Goal: Check status: Check status

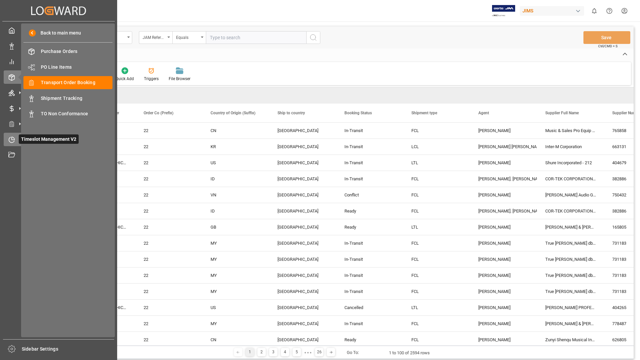
click at [37, 137] on span "Timeslot Management V2" at bounding box center [49, 138] width 60 height 9
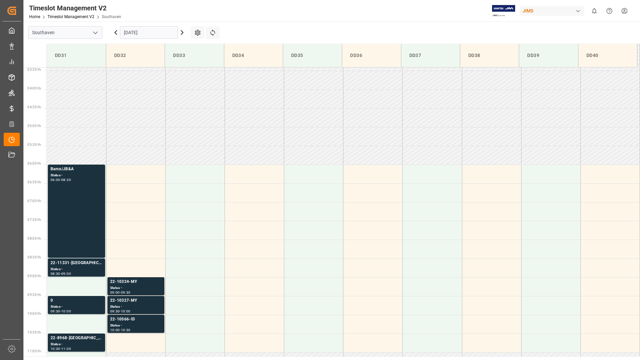
scroll to position [221, 0]
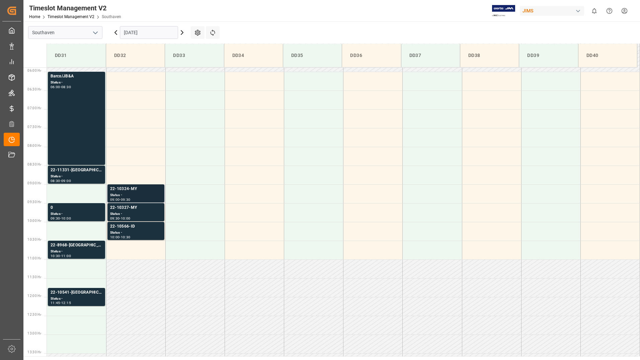
click at [132, 191] on div "22-10324-MY" at bounding box center [136, 189] width 52 height 7
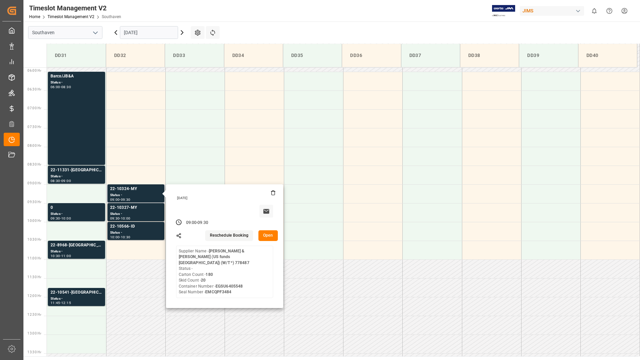
click at [267, 237] on button "Open" at bounding box center [268, 235] width 19 height 11
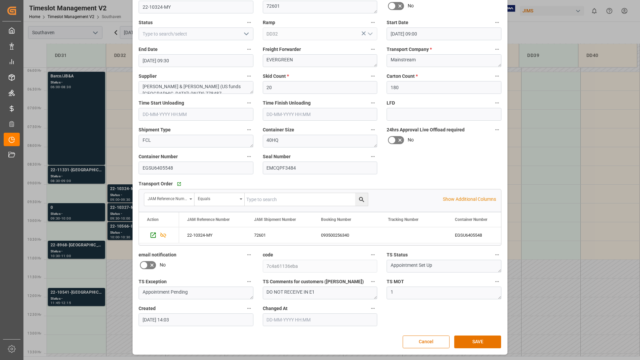
scroll to position [50, 0]
drag, startPoint x: 140, startPoint y: 166, endPoint x: 173, endPoint y: 168, distance: 32.9
click at [173, 168] on input "EGSU6405548" at bounding box center [196, 167] width 115 height 13
click at [438, 344] on button "Cancel" at bounding box center [426, 341] width 47 height 13
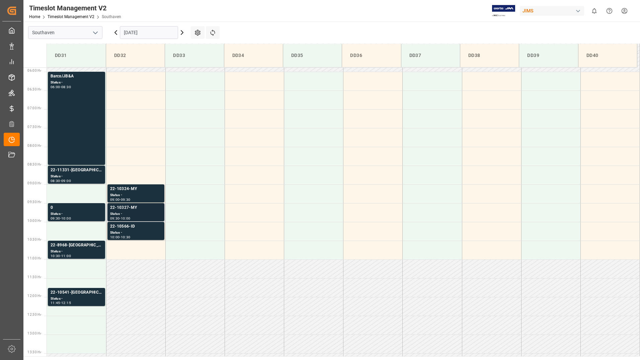
click at [137, 211] on div "Status -" at bounding box center [136, 214] width 52 height 6
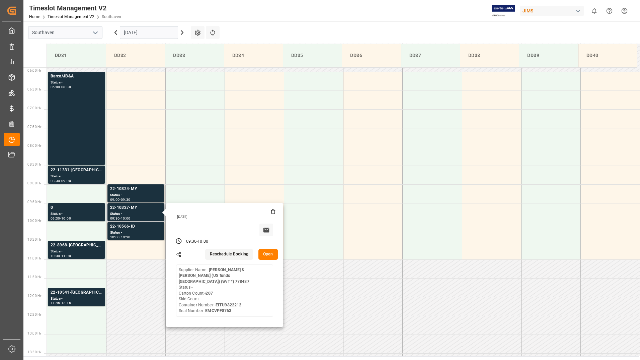
click at [265, 252] on button "Open" at bounding box center [268, 254] width 19 height 11
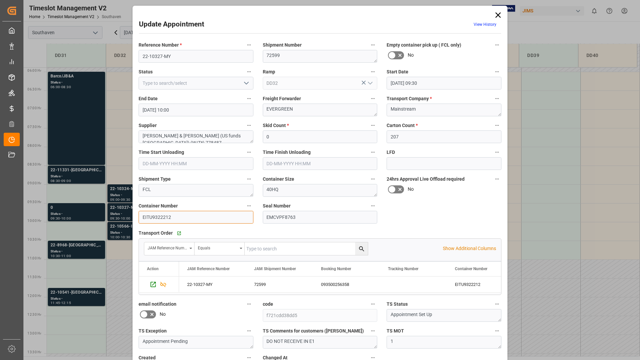
drag, startPoint x: 141, startPoint y: 215, endPoint x: 178, endPoint y: 212, distance: 37.2
click at [178, 212] on input "EITU9322212" at bounding box center [196, 217] width 115 height 13
click at [497, 12] on icon at bounding box center [498, 14] width 9 height 9
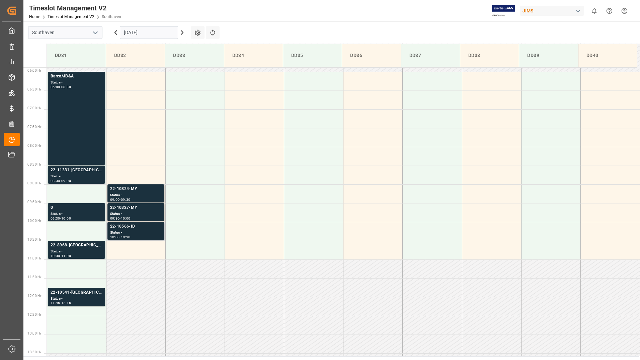
click at [128, 232] on div "Status -" at bounding box center [136, 233] width 52 height 6
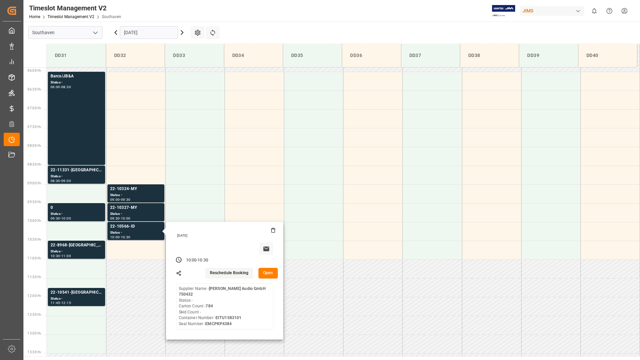
click at [270, 269] on button "Open" at bounding box center [268, 273] width 19 height 11
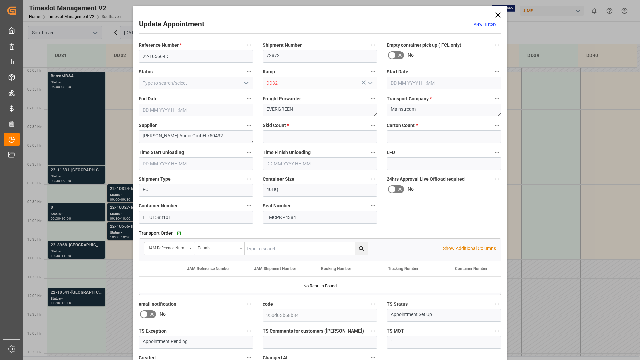
type input "0"
type input "784"
type input "08-10-2025 10:00"
type input "08-10-2025 10:30"
type input "07-10-2025 16:09"
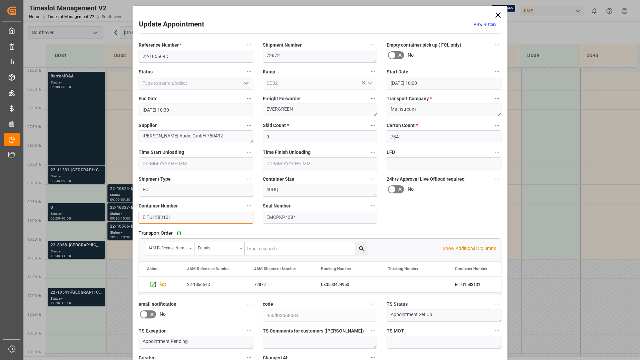
drag, startPoint x: 141, startPoint y: 215, endPoint x: 174, endPoint y: 215, distance: 33.2
click at [174, 215] on input "EITU1583101" at bounding box center [196, 217] width 115 height 13
click at [495, 16] on icon at bounding box center [498, 14] width 9 height 9
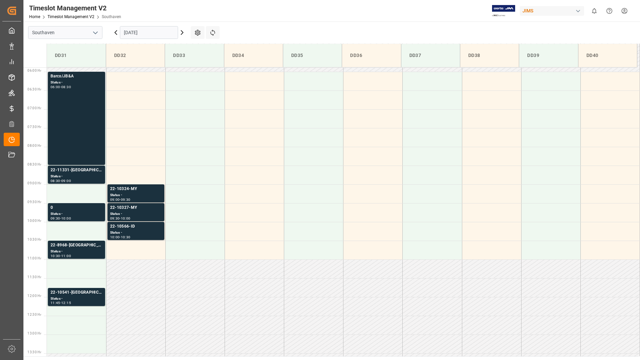
click at [88, 115] on div "Barco/JB&A Status - 06:00 - 08:30" at bounding box center [77, 118] width 52 height 90
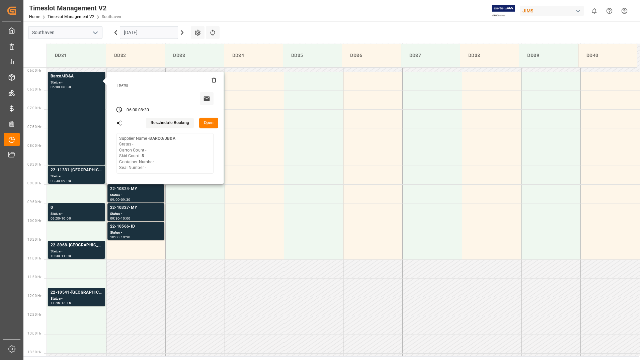
click at [210, 125] on button "Open" at bounding box center [208, 123] width 19 height 11
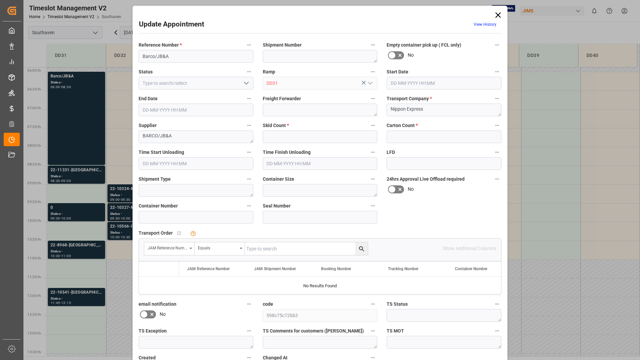
type input "5"
type input "0"
type input "08-10-2025 06:00"
type input "08-10-2025 08:30"
type input "07-10-2025 12:18"
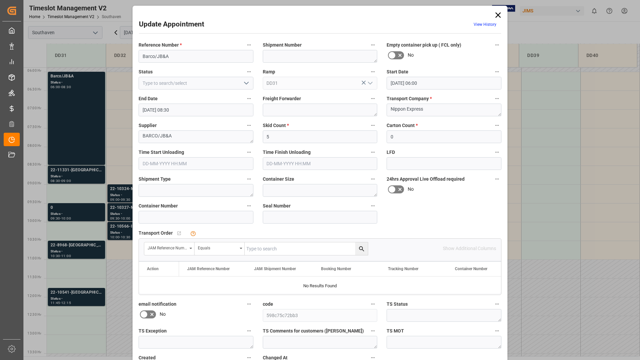
click at [497, 13] on icon at bounding box center [498, 14] width 9 height 9
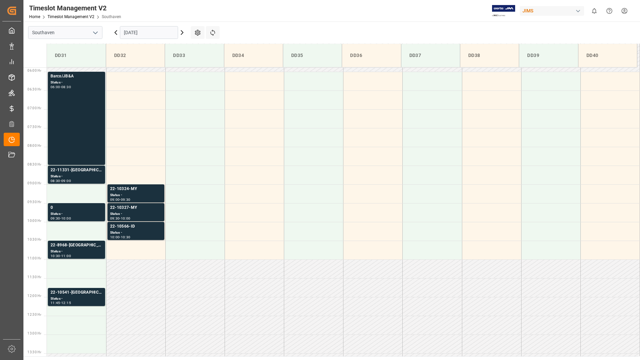
click at [71, 139] on div "Barco/JB&A Status - 06:00 - 08:30" at bounding box center [77, 118] width 52 height 90
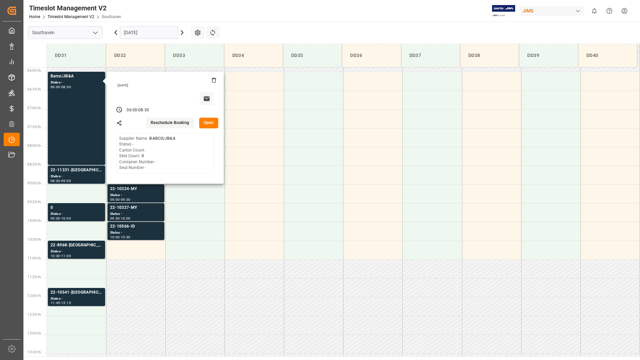
click at [212, 122] on button "Open" at bounding box center [208, 123] width 19 height 11
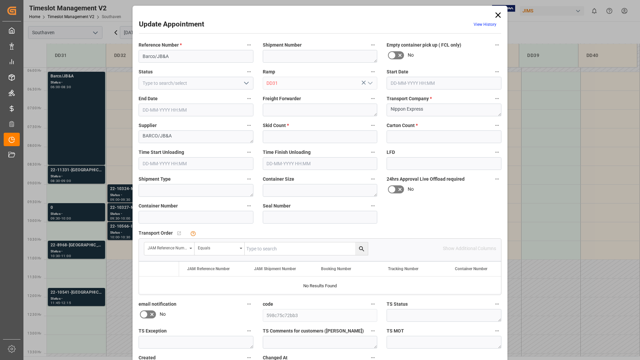
type input "5"
type input "0"
type input "08-10-2025 06:00"
type input "08-10-2025 08:30"
type input "07-10-2025 12:18"
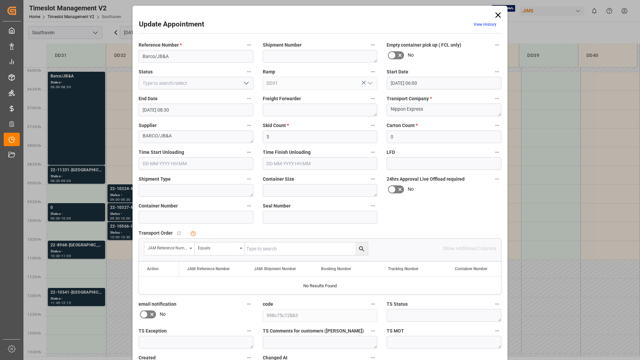
click at [241, 81] on button "open menu" at bounding box center [246, 83] width 10 height 10
click at [201, 126] on div "Cancelled" at bounding box center [196, 128] width 114 height 15
type input "Cancelled"
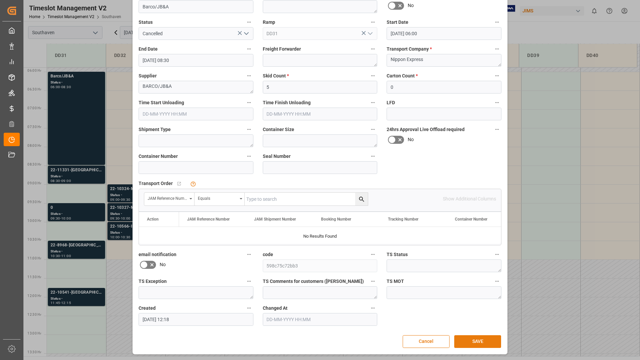
click at [468, 343] on button "SAVE" at bounding box center [477, 341] width 47 height 13
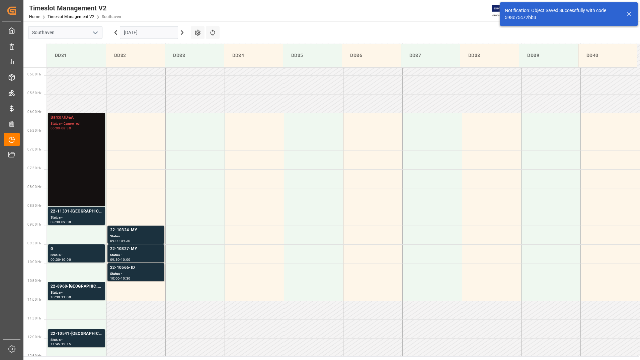
scroll to position [183, 0]
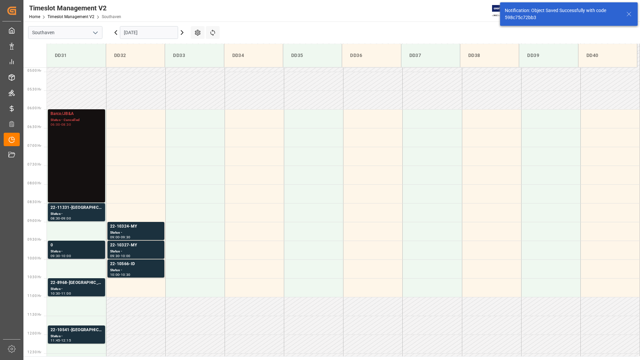
click at [77, 252] on div "Status -" at bounding box center [77, 251] width 52 height 6
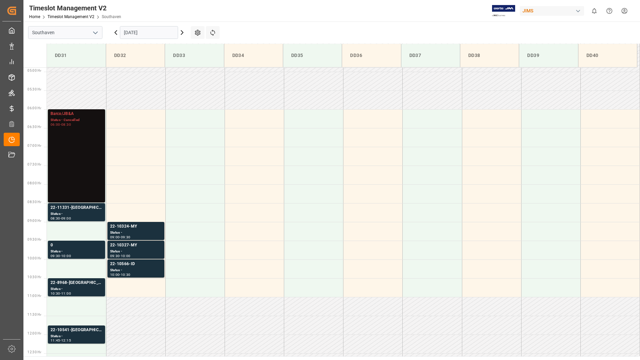
click at [80, 216] on div "Status -" at bounding box center [77, 214] width 52 height 6
click at [67, 289] on div "Status -" at bounding box center [77, 289] width 52 height 6
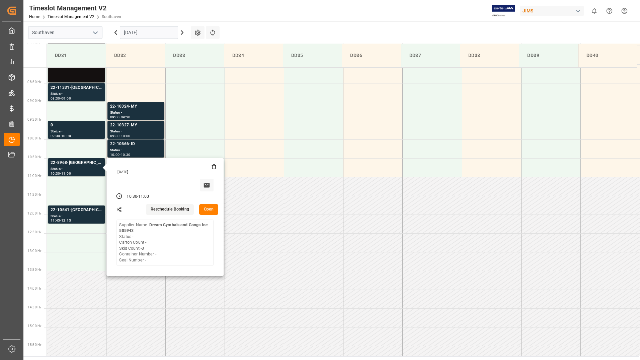
scroll to position [317, 0]
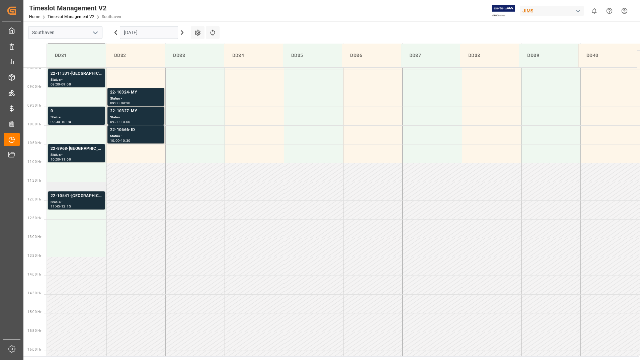
click at [78, 202] on div "Status -" at bounding box center [77, 202] width 52 height 6
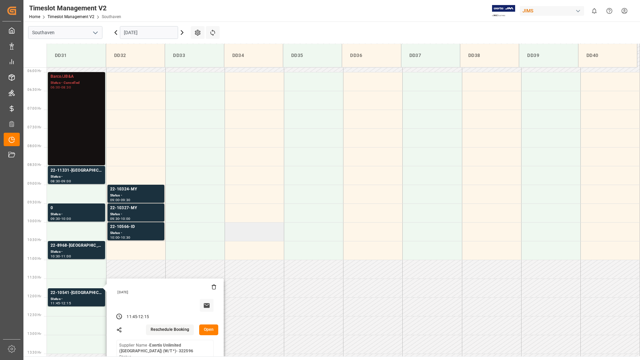
scroll to position [217, 0]
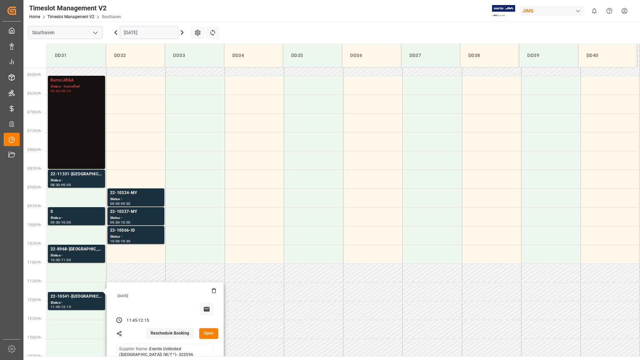
click at [163, 25] on div "[DATE]" at bounding box center [149, 32] width 84 height 22
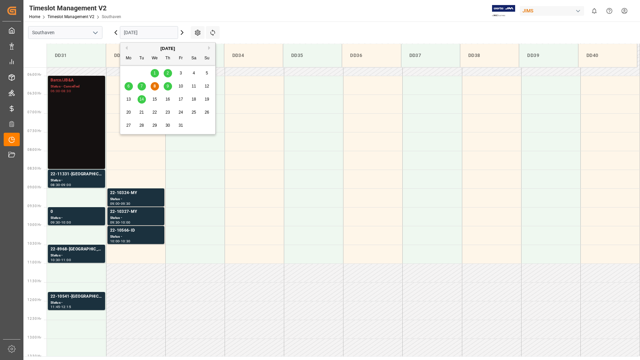
click at [163, 33] on input "[DATE]" at bounding box center [149, 32] width 58 height 13
click at [169, 85] on div "9" at bounding box center [168, 86] width 8 height 8
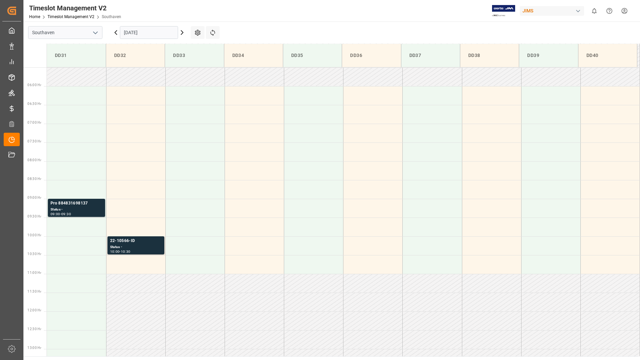
scroll to position [221, 0]
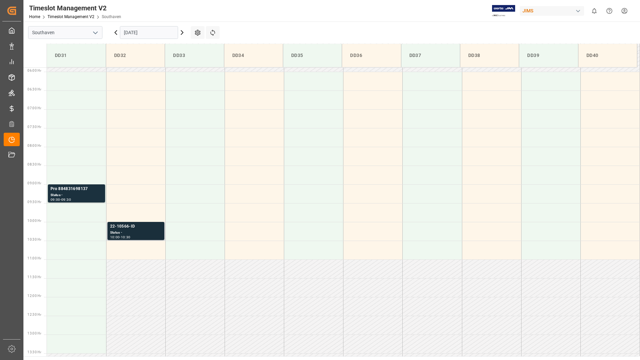
click at [140, 230] on div "Status -" at bounding box center [136, 233] width 52 height 6
click at [387, 13] on div "Timeslot Management V2 Home Timeslot Management V2 Southaven JIMS 0 Notificatio…" at bounding box center [330, 10] width 622 height 21
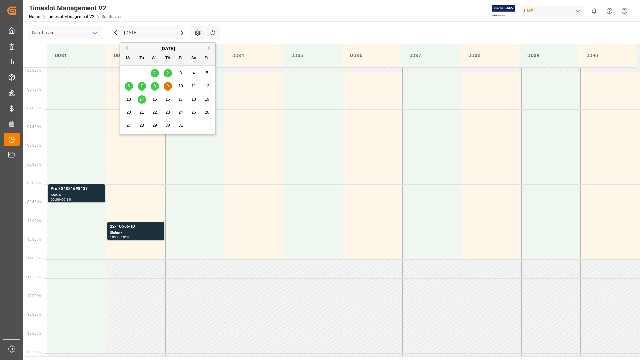
click at [160, 32] on input "[DATE]" at bounding box center [149, 32] width 58 height 13
click at [166, 86] on div "9" at bounding box center [168, 86] width 8 height 8
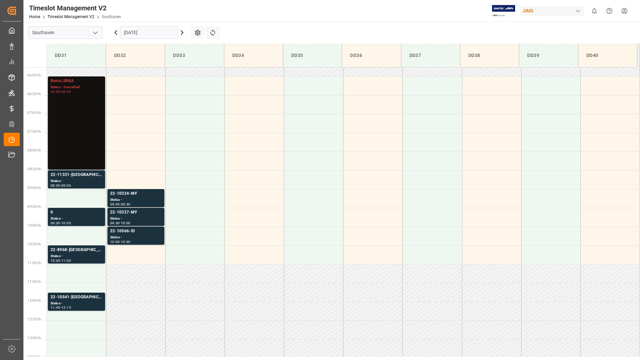
scroll to position [221, 0]
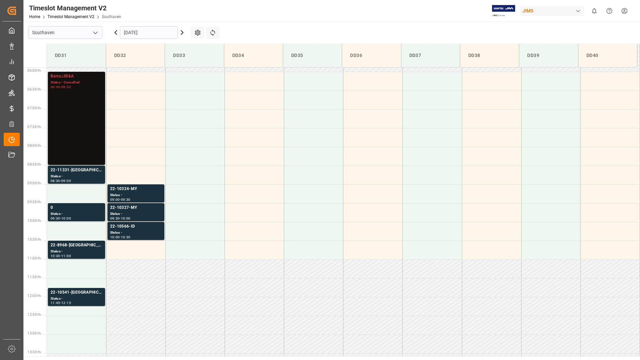
click at [157, 33] on input "[DATE]" at bounding box center [149, 32] width 58 height 13
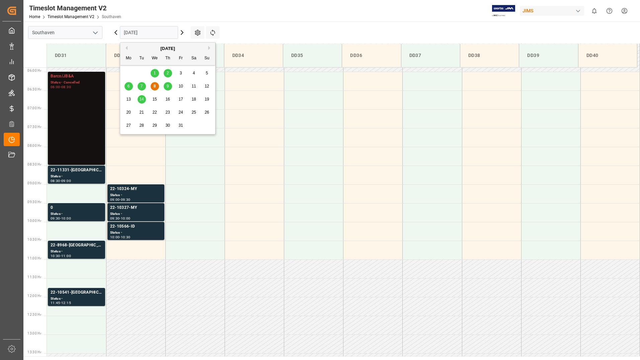
click at [170, 83] on div "9" at bounding box center [168, 86] width 8 height 8
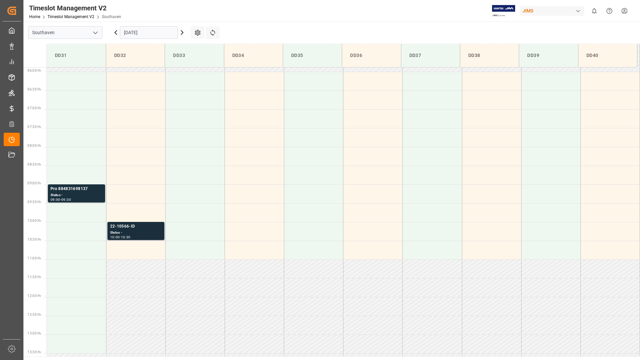
click at [147, 232] on div "Status -" at bounding box center [136, 233] width 52 height 6
click at [145, 31] on input "[DATE]" at bounding box center [149, 32] width 58 height 13
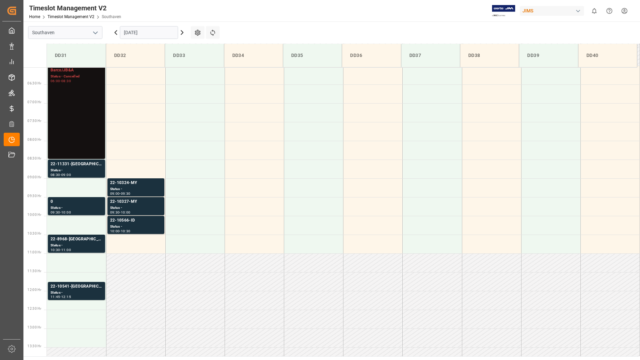
scroll to position [258, 0]
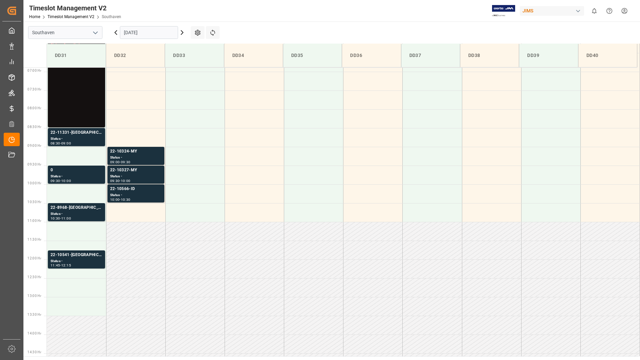
click at [159, 32] on input "[DATE]" at bounding box center [149, 32] width 58 height 13
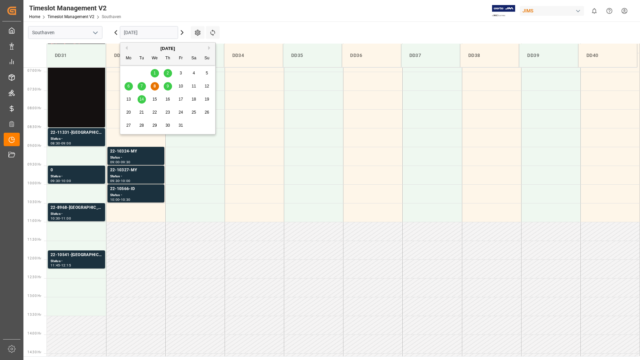
click at [174, 86] on div "6 7 8 9 10 11 12" at bounding box center [167, 86] width 91 height 13
click at [170, 86] on div "9" at bounding box center [168, 86] width 8 height 8
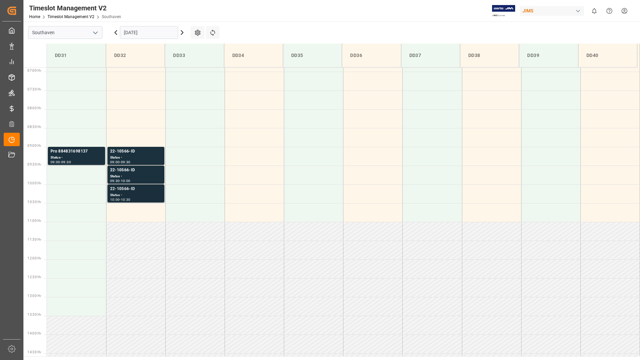
click at [139, 189] on div "22-10566-ID" at bounding box center [136, 189] width 52 height 7
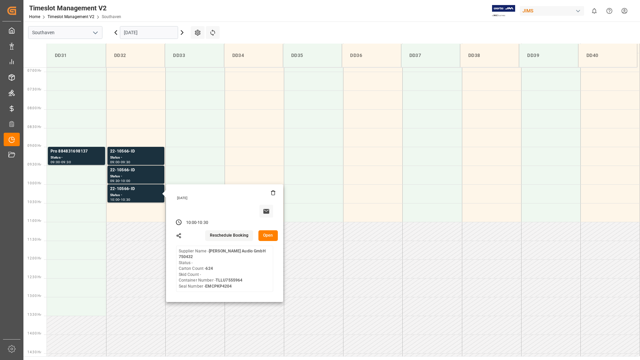
click at [167, 34] on input "[DATE]" at bounding box center [149, 32] width 58 height 13
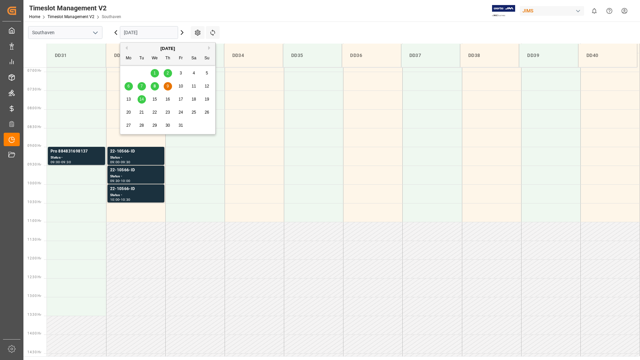
click at [142, 99] on span "14" at bounding box center [141, 99] width 4 height 5
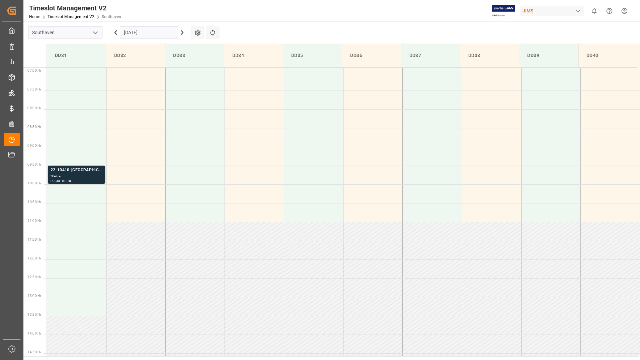
click at [146, 30] on input "[DATE]" at bounding box center [149, 32] width 58 height 13
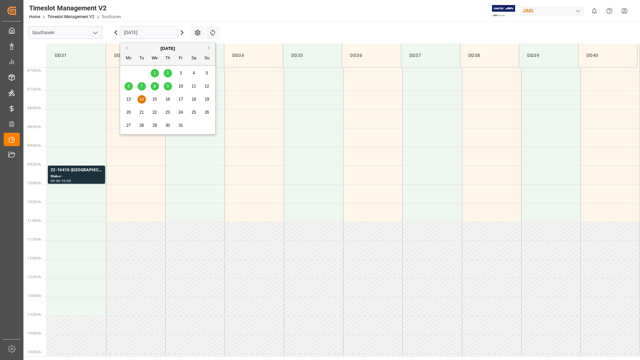
click at [130, 97] on span "13" at bounding box center [128, 99] width 4 height 5
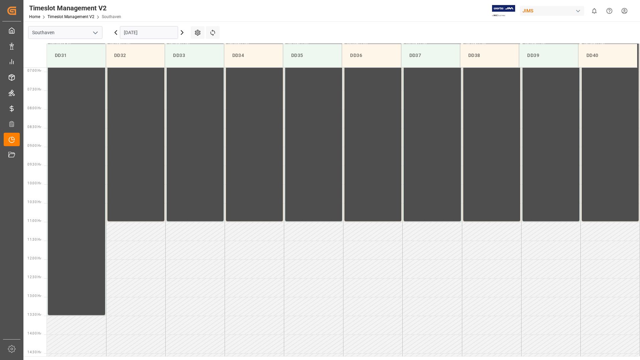
click at [168, 32] on input "[DATE]" at bounding box center [149, 32] width 58 height 13
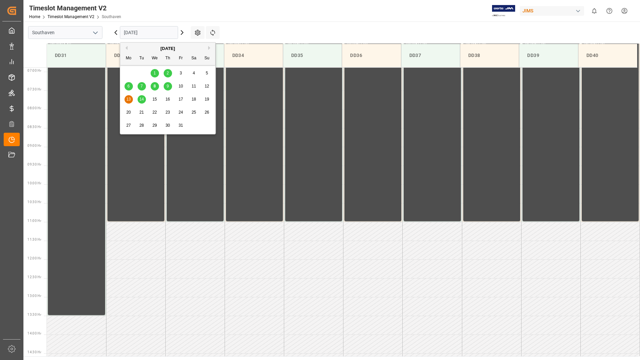
click at [144, 84] on div "7" at bounding box center [142, 86] width 8 height 8
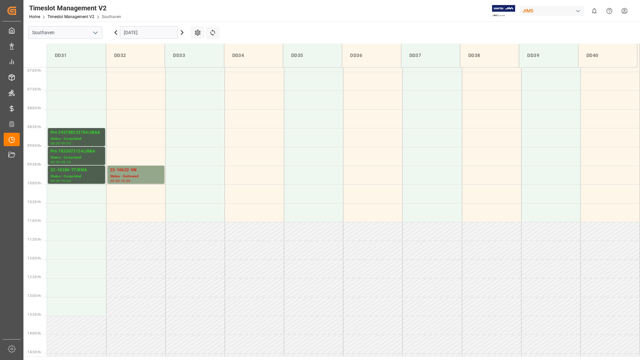
click at [252, 13] on div "Timeslot Management V2 Home Timeslot Management V2 Southaven JIMS 0 Notificatio…" at bounding box center [330, 10] width 622 height 21
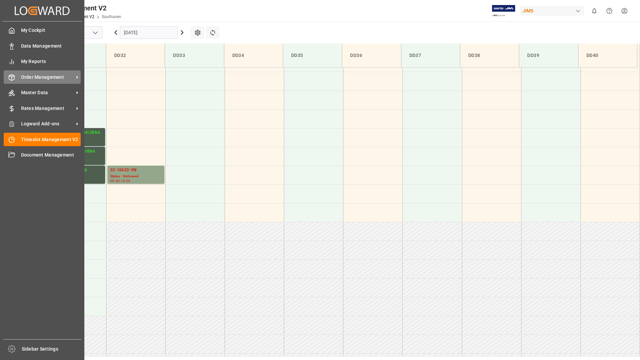
click at [44, 76] on span "Order Management" at bounding box center [47, 77] width 53 height 7
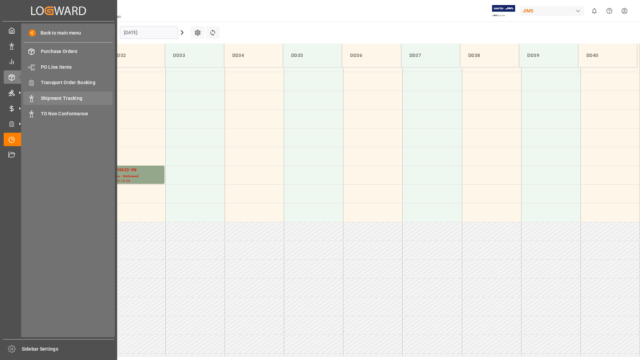
click at [75, 94] on div "Shipment Tracking Shipment Tracking" at bounding box center [67, 97] width 89 height 13
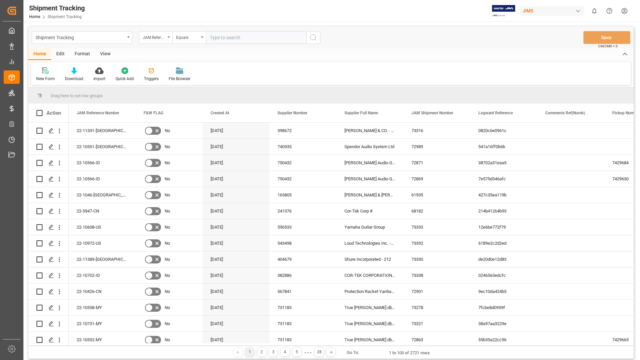
click at [225, 36] on input "text" at bounding box center [256, 37] width 100 height 13
type input "22-10"
type input "3"
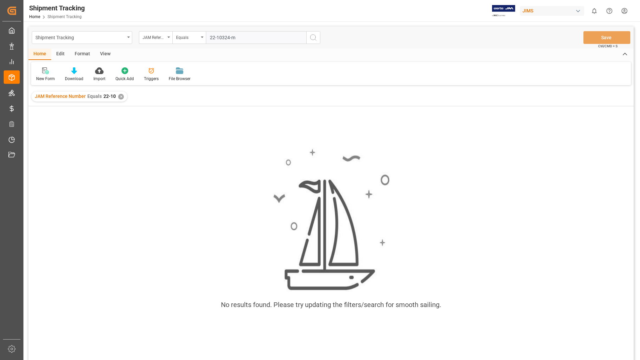
type input "22-10324-my"
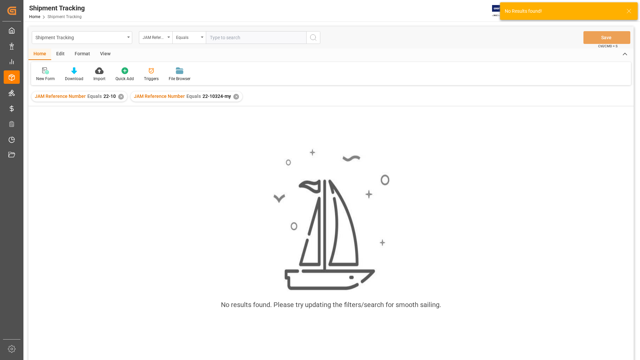
click at [118, 97] on div "✕" at bounding box center [121, 97] width 6 height 6
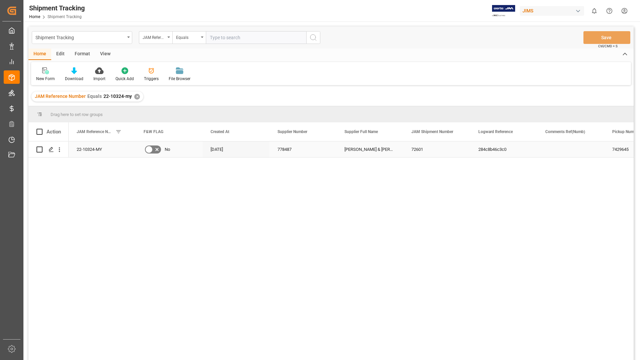
click at [39, 147] on input "Press Space to toggle row selection (unchecked)" at bounding box center [40, 149] width 6 height 6
checkbox input "true"
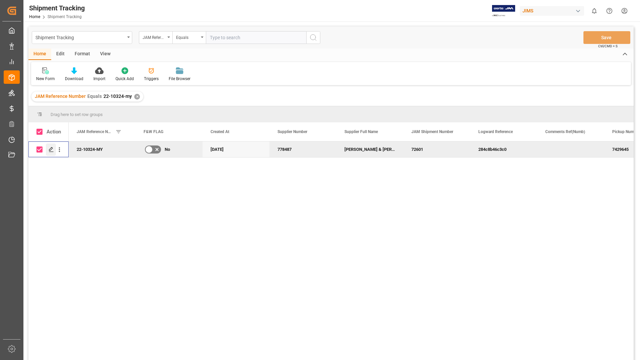
click at [50, 148] on icon "Press SPACE to deselect this row." at bounding box center [51, 149] width 5 height 5
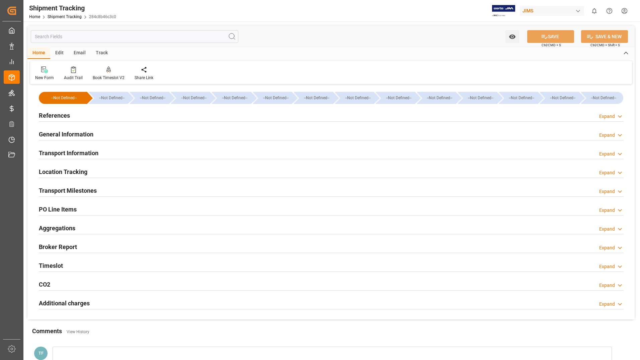
click at [77, 132] on h2 "General Information" at bounding box center [66, 134] width 55 height 9
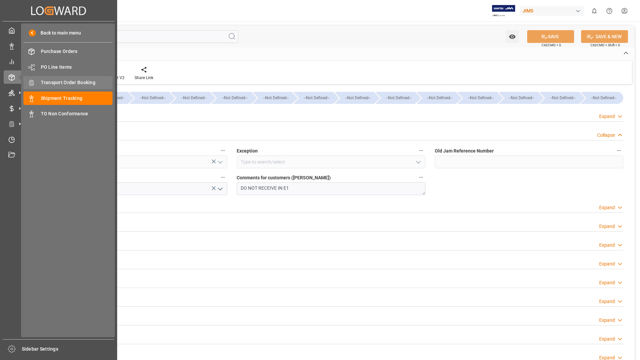
click at [82, 85] on span "Transport Order Booking" at bounding box center [77, 82] width 72 height 7
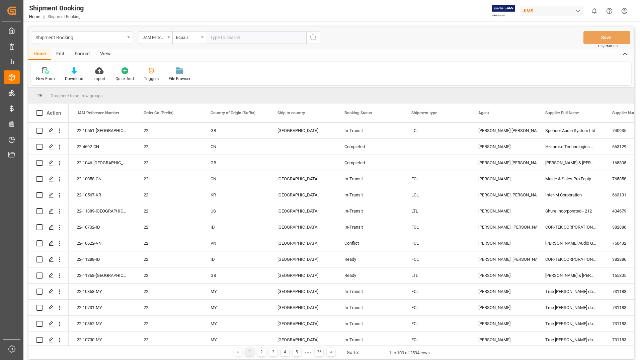
click at [232, 38] on input "text" at bounding box center [256, 37] width 100 height 13
type input "22-10327-my"
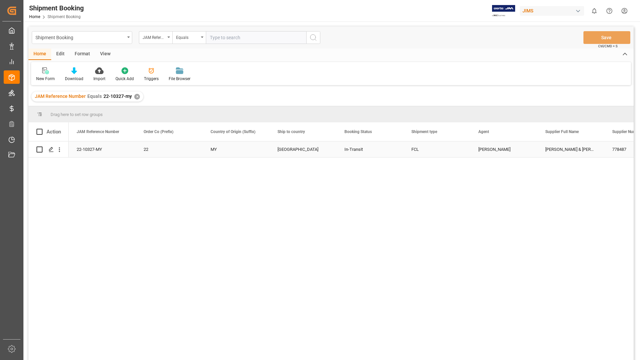
click at [41, 148] on input "Press Space to toggle row selection (unchecked)" at bounding box center [40, 149] width 6 height 6
checkbox input "true"
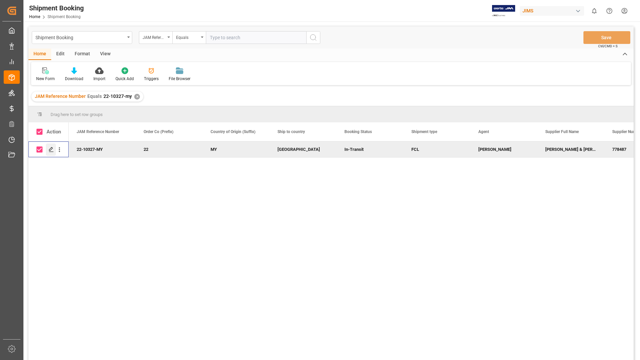
click at [50, 149] on icon "Press SPACE to deselect this row." at bounding box center [51, 149] width 5 height 5
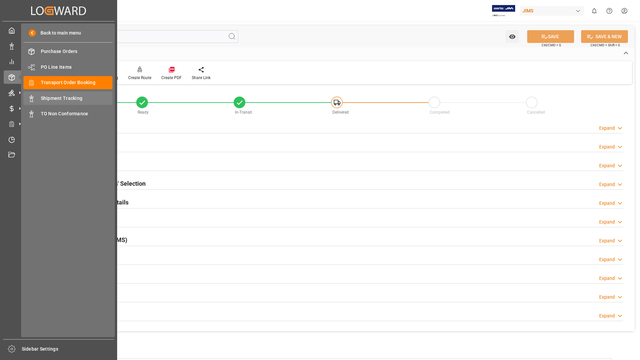
click at [42, 95] on span "Shipment Tracking" at bounding box center [77, 98] width 72 height 7
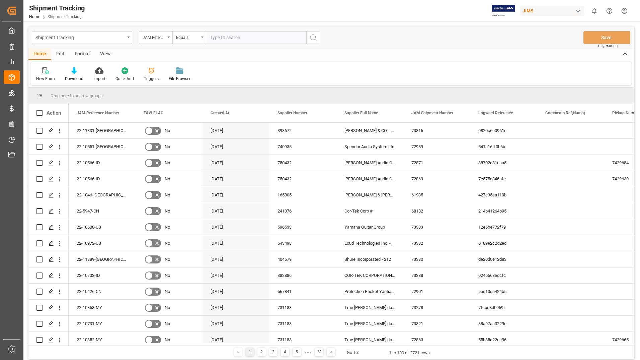
click at [215, 35] on input "text" at bounding box center [256, 37] width 100 height 13
type input "22-10327-my"
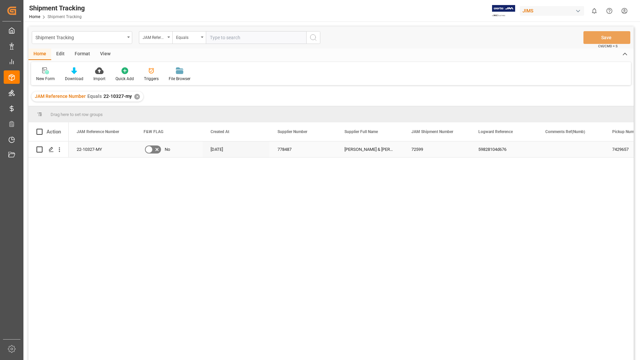
click at [39, 150] on input "Press Space to toggle row selection (unchecked)" at bounding box center [40, 149] width 6 height 6
checkbox input "true"
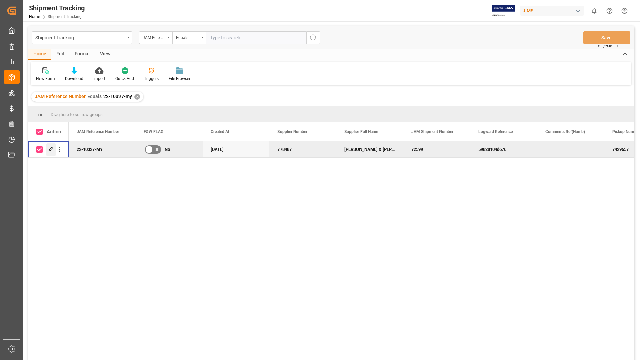
click at [51, 148] on icon "Press SPACE to deselect this row." at bounding box center [51, 149] width 5 height 5
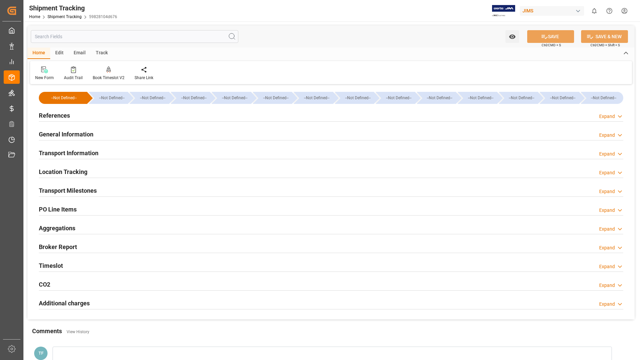
click at [65, 134] on h2 "General Information" at bounding box center [66, 134] width 55 height 9
